Goal: Task Accomplishment & Management: Manage account settings

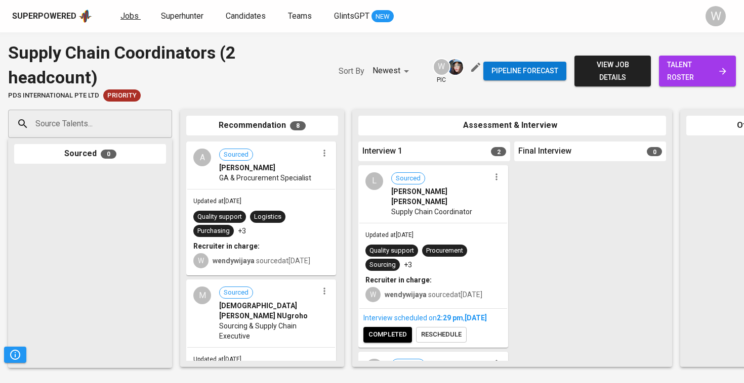
click at [129, 15] on span "Jobs" at bounding box center [129, 16] width 18 height 10
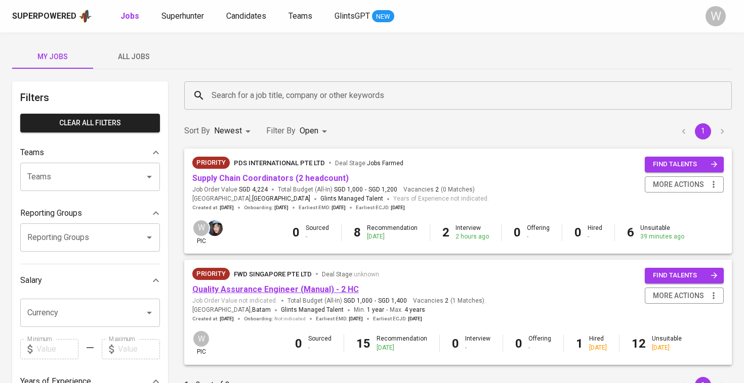
click at [296, 289] on link "Quality Assurance Engineer (Manual) - 2 HC" at bounding box center [275, 290] width 166 height 10
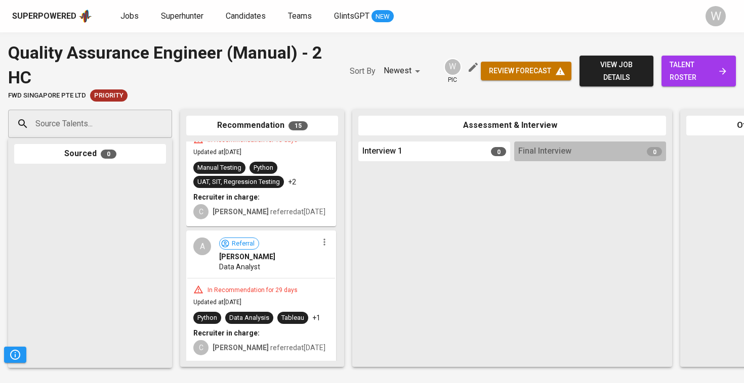
scroll to position [1914, 0]
click at [693, 70] on span "talent roster" at bounding box center [698, 71] width 58 height 25
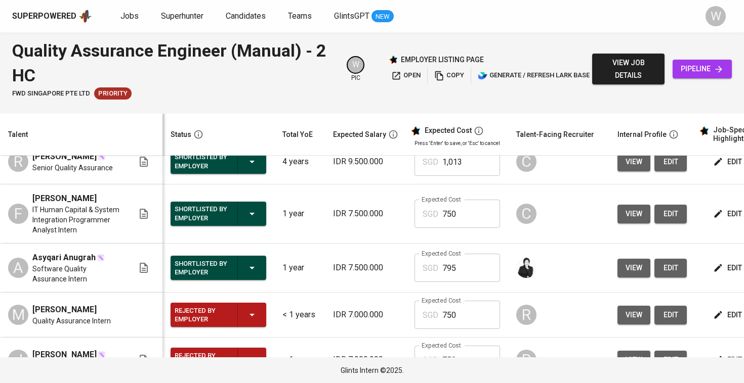
scroll to position [443, 0]
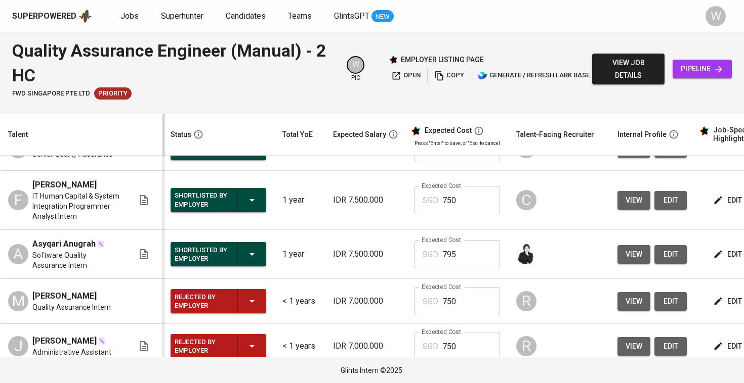
click at [713, 260] on icon "button" at bounding box center [718, 254] width 10 height 10
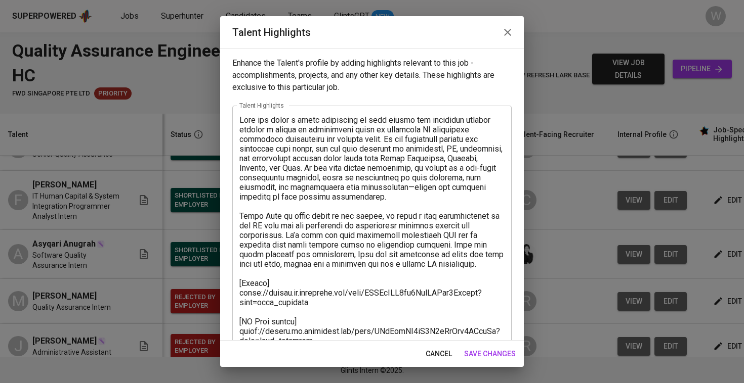
click at [506, 363] on div "cancel save changes" at bounding box center [372, 354] width 304 height 27
click at [506, 356] on span "save changes" at bounding box center [490, 354] width 52 height 13
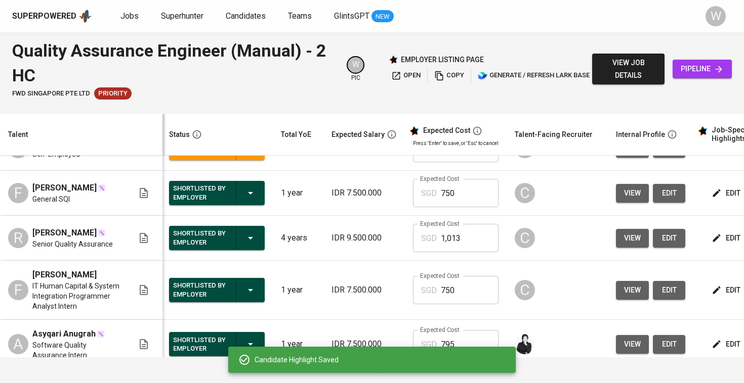
scroll to position [0, 2]
click at [713, 200] on span "edit" at bounding box center [726, 193] width 27 height 13
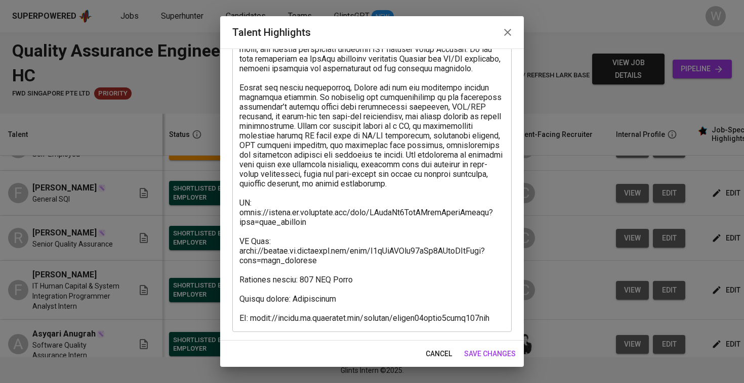
scroll to position [253, 0]
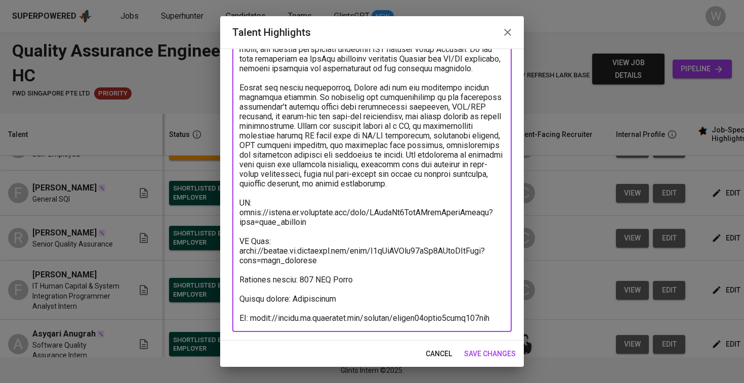
drag, startPoint x: 255, startPoint y: 319, endPoint x: 476, endPoint y: 325, distance: 221.2
click at [476, 325] on div "x Talent Highlights" at bounding box center [371, 92] width 279 height 480
click at [495, 360] on span "save changes" at bounding box center [490, 354] width 52 height 13
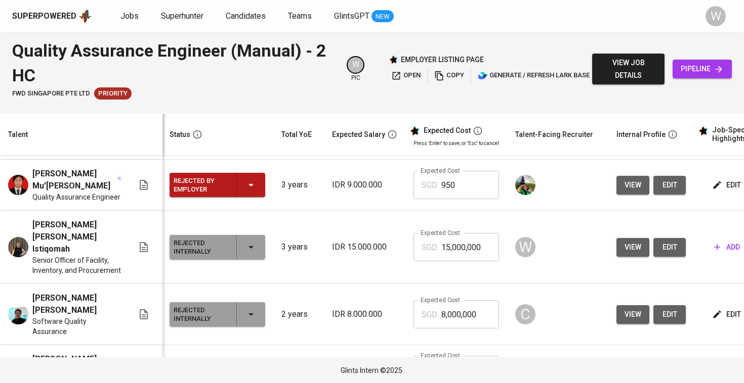
scroll to position [845, 1]
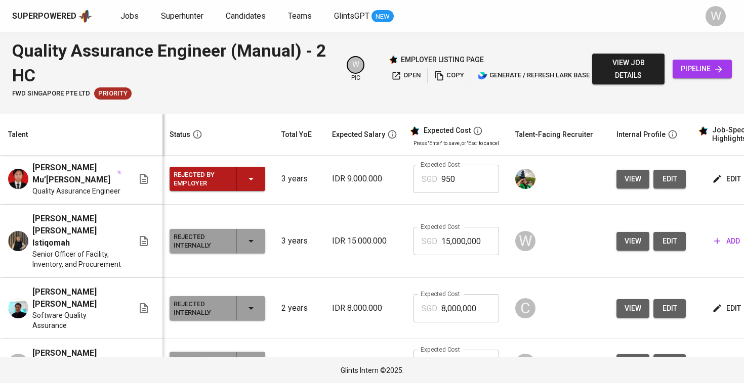
click at [219, 191] on div "Rejected by Employer" at bounding box center [218, 179] width 88 height 24
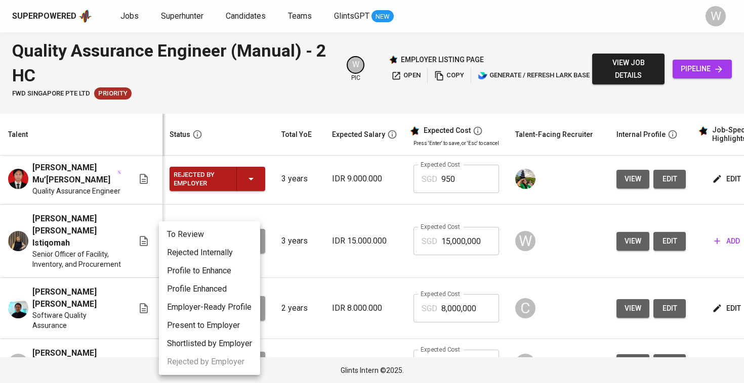
click at [212, 254] on li "Rejected Internally" at bounding box center [209, 253] width 101 height 18
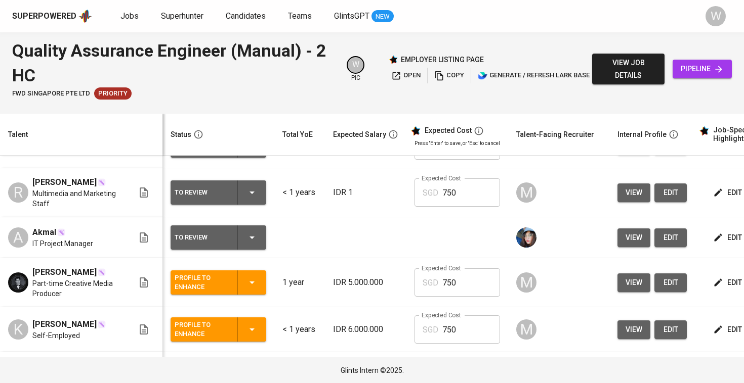
scroll to position [188, 0]
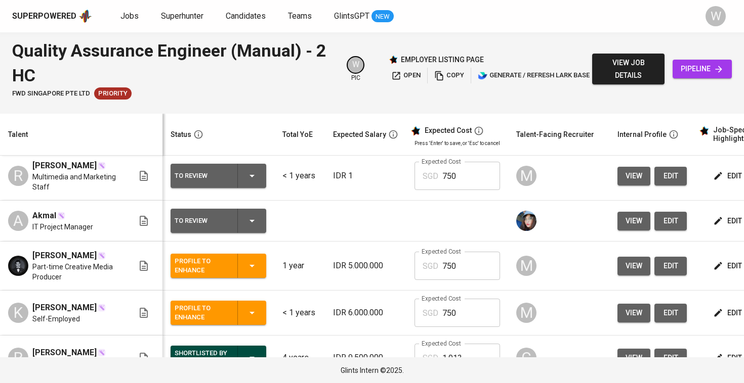
click at [293, 0] on div "Superpowered Jobs Superhunter Candidates Teams GlintsGPT NEW W" at bounding box center [372, 16] width 744 height 32
click at [166, 16] on span "Superhunter" at bounding box center [182, 16] width 42 height 10
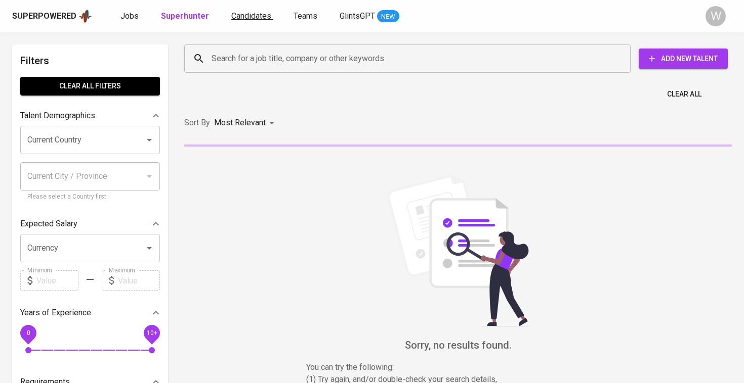
click at [242, 17] on span "Candidates" at bounding box center [251, 16] width 40 height 10
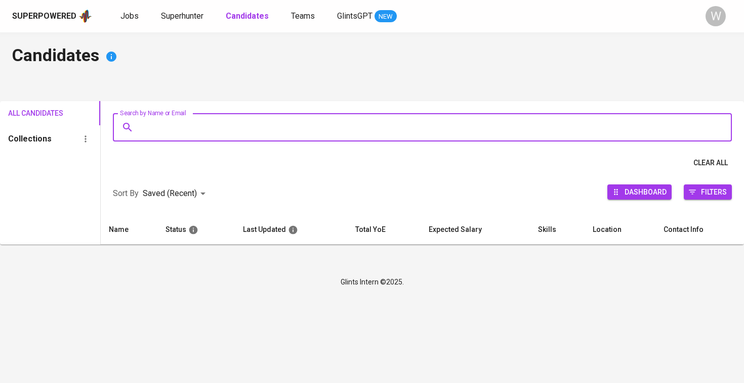
click at [216, 123] on input "Search by Name or Email" at bounding box center [425, 127] width 574 height 19
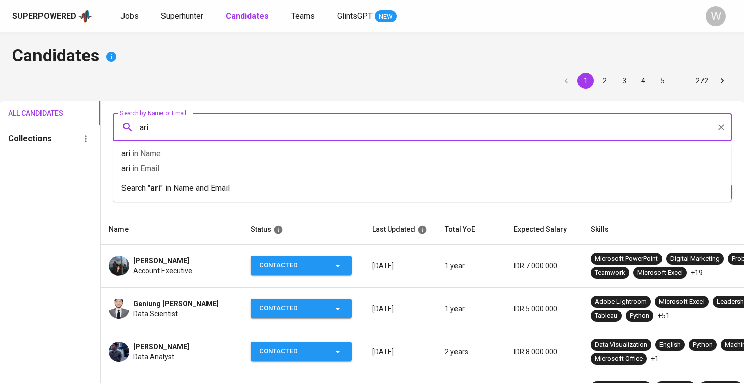
type input "ario"
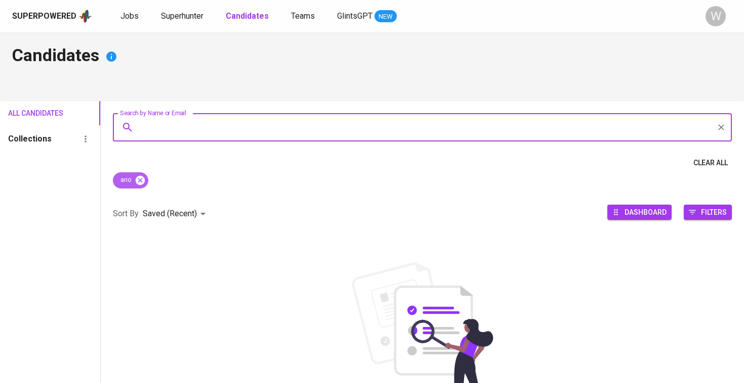
click at [141, 182] on icon at bounding box center [140, 180] width 9 height 9
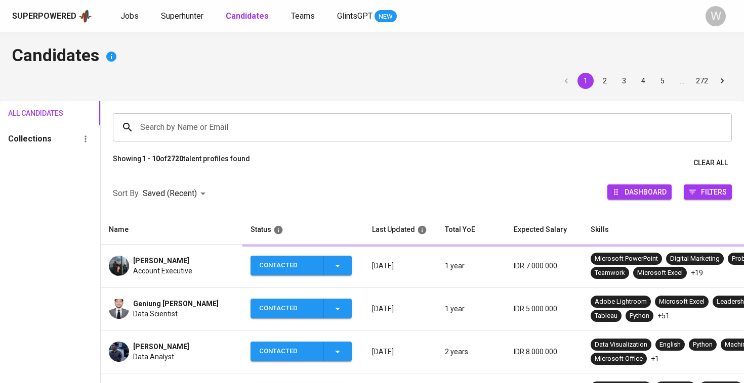
click at [155, 125] on input "Search by Name or Email" at bounding box center [425, 127] width 574 height 19
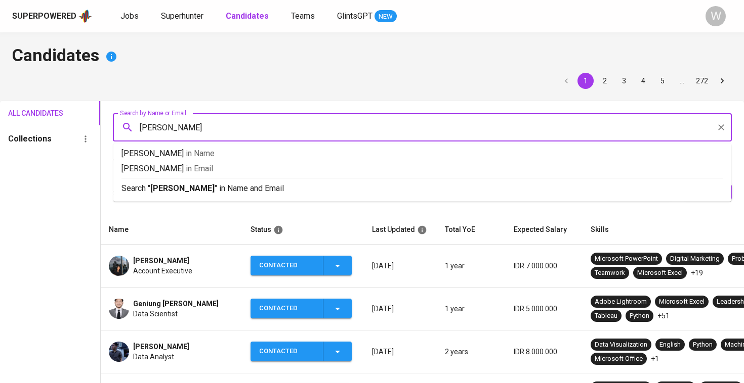
type input "ario wirawan"
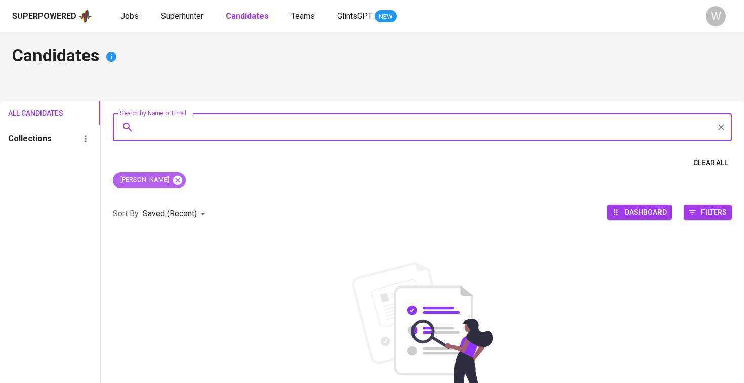
click at [173, 183] on icon at bounding box center [177, 180] width 9 height 9
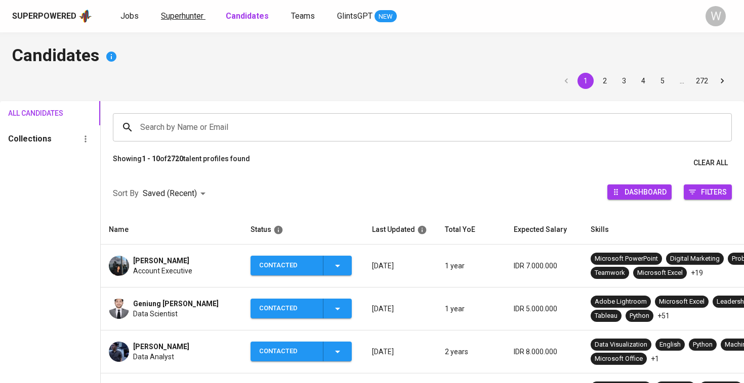
click at [192, 13] on span "Superhunter" at bounding box center [182, 16] width 42 height 10
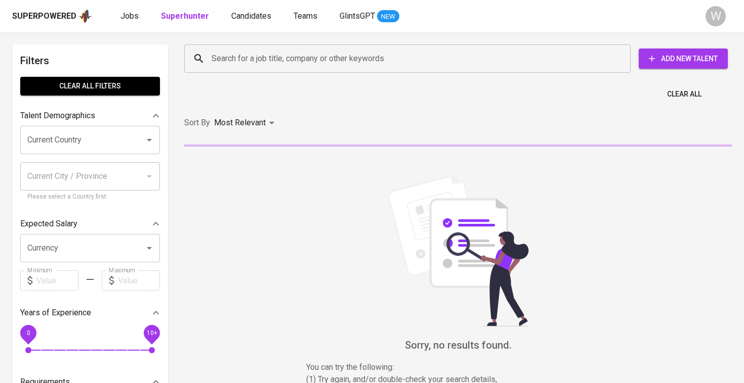
click at [211, 47] on div "Search for a job title, company or other keywords" at bounding box center [407, 59] width 446 height 28
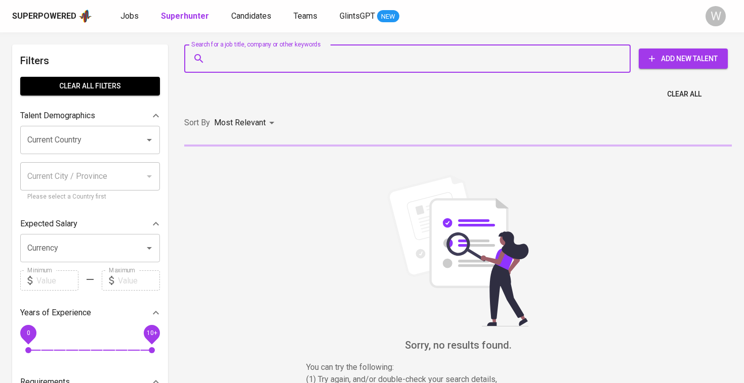
paste input "ariowirawan6@gmail.com"
type input "ariowirawan6@gmail.com"
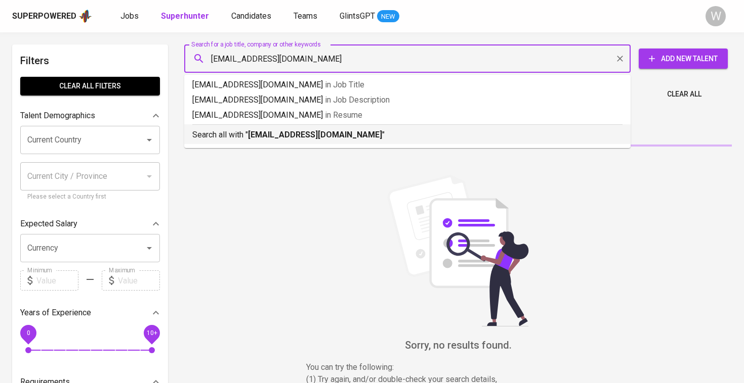
click at [277, 135] on b "ariowirawan6@gmail.com" at bounding box center [315, 135] width 134 height 10
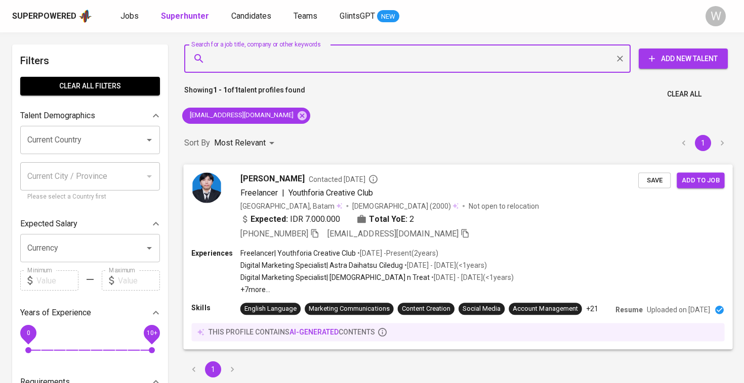
click at [282, 181] on span "Ario Wirawan" at bounding box center [272, 179] width 64 height 12
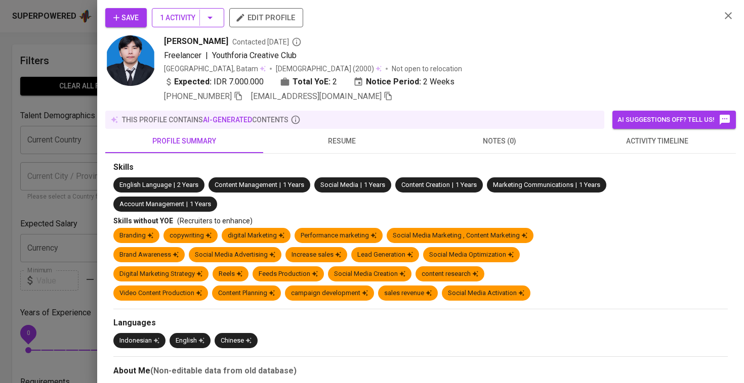
click at [174, 18] on span "1 Activity" at bounding box center [188, 18] width 56 height 13
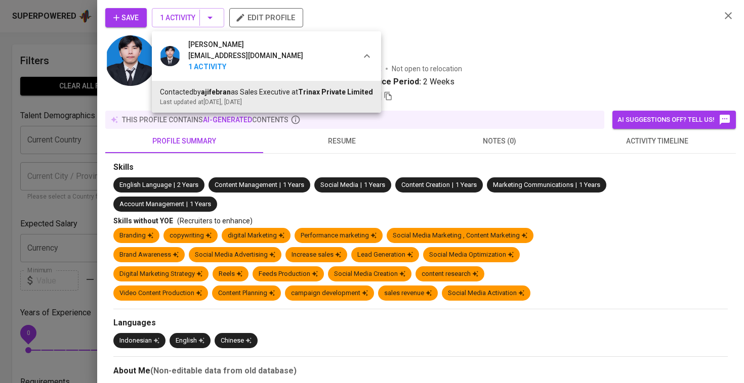
click at [128, 17] on div at bounding box center [372, 191] width 744 height 383
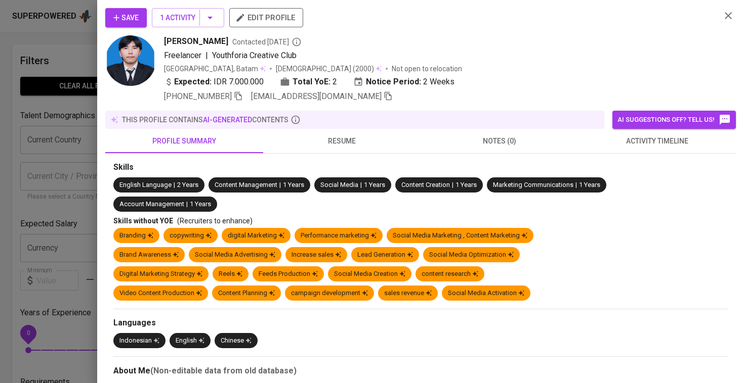
click at [128, 17] on span "Save" at bounding box center [125, 18] width 25 height 13
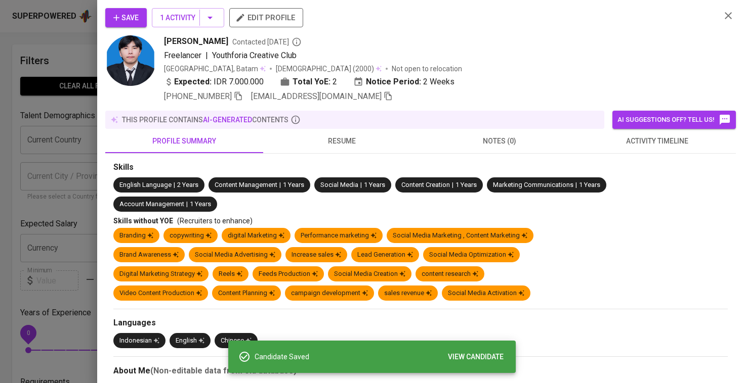
click at [59, 52] on div at bounding box center [372, 191] width 744 height 383
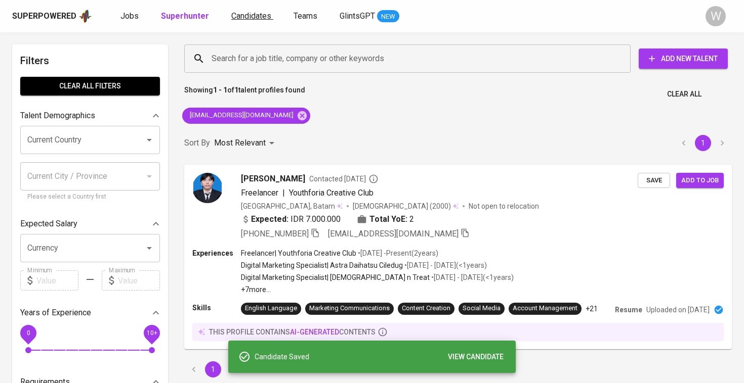
click at [261, 11] on span "Candidates" at bounding box center [251, 16] width 40 height 10
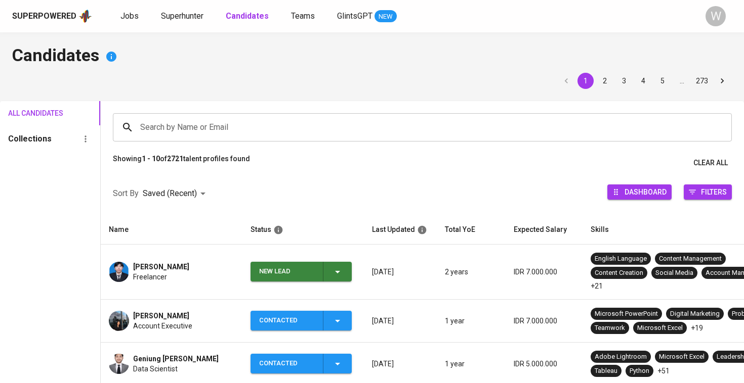
click at [329, 266] on div "New Lead" at bounding box center [301, 272] width 84 height 20
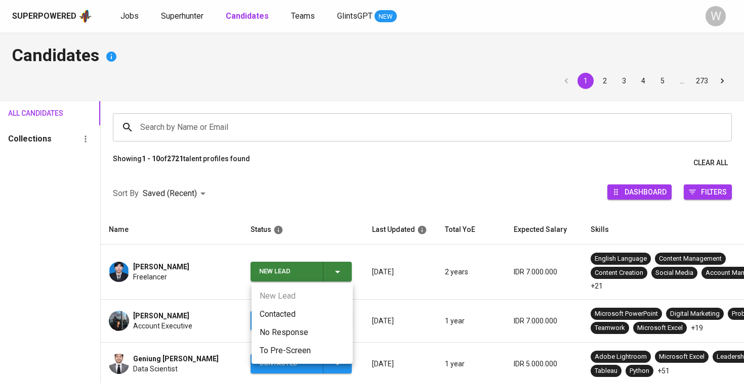
click at [286, 317] on li "Contacted" at bounding box center [301, 315] width 101 height 18
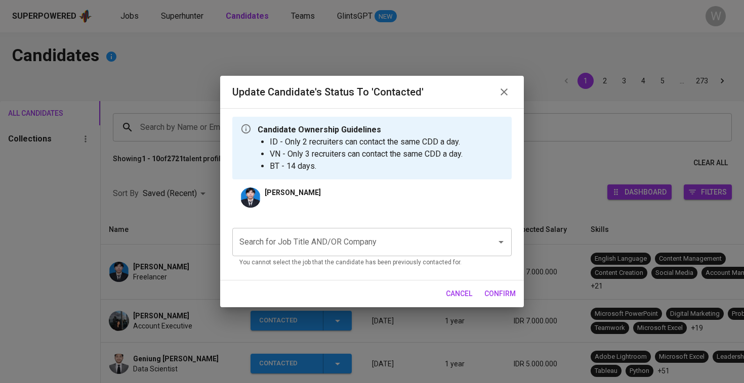
click at [301, 247] on input "Search for Job Title AND/OR Company" at bounding box center [358, 242] width 242 height 19
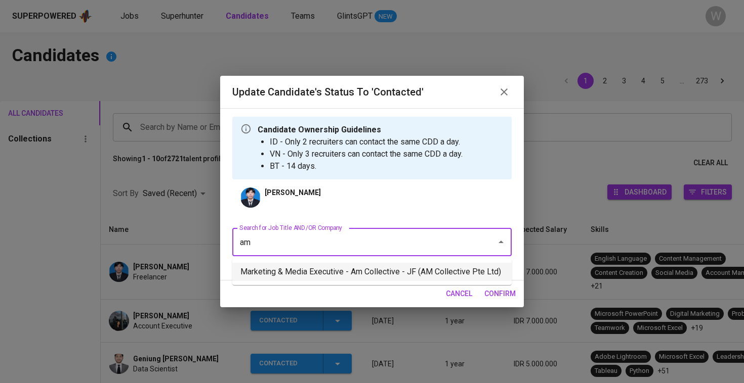
click at [295, 270] on li "Marketing & Media Executive - Am Collective - JF (AM Collective Pte Ltd)" at bounding box center [371, 272] width 279 height 18
type input "am"
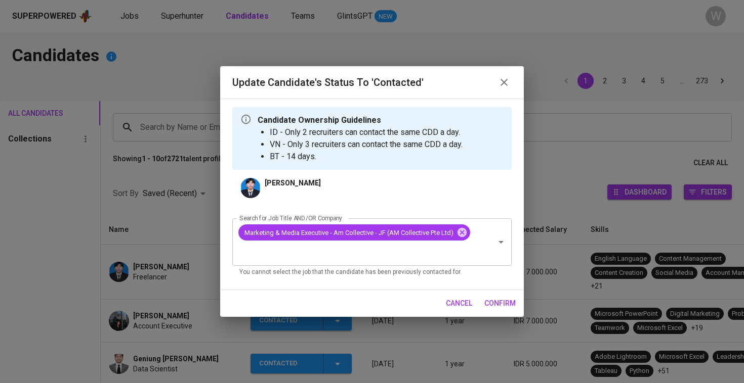
click at [491, 296] on button "confirm" at bounding box center [499, 303] width 39 height 19
